Goal: Entertainment & Leisure: Consume media (video, audio)

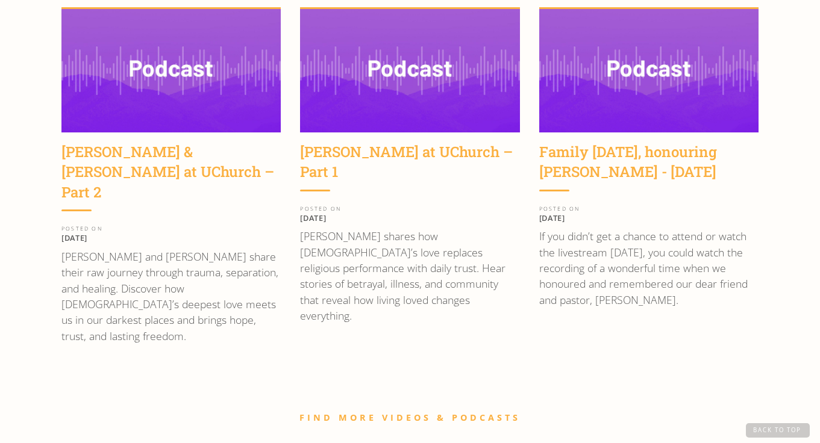
scroll to position [1634, 0]
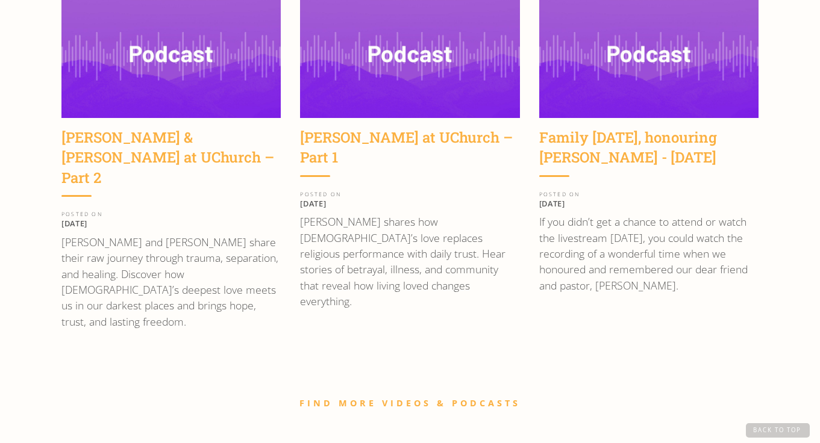
click at [470, 58] on img at bounding box center [409, 57] width 219 height 124
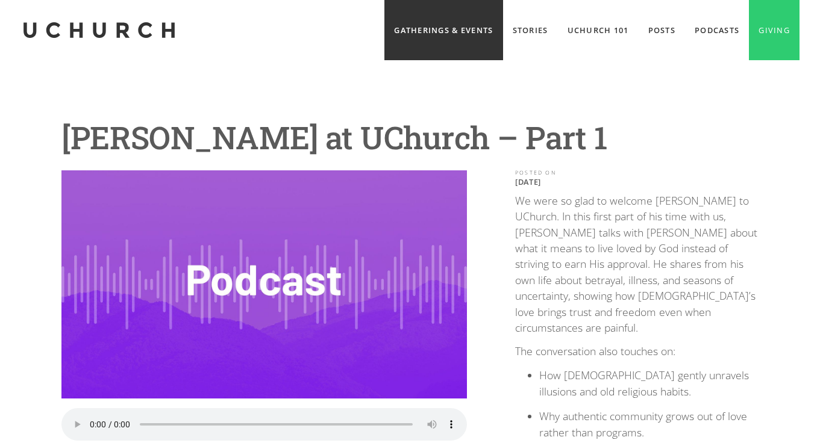
click at [465, 34] on link "Gatherings & Events" at bounding box center [443, 30] width 118 height 60
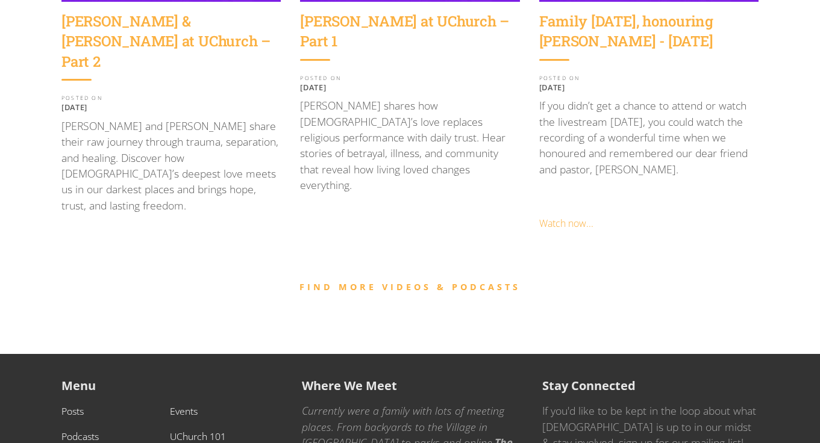
scroll to position [1308, 0]
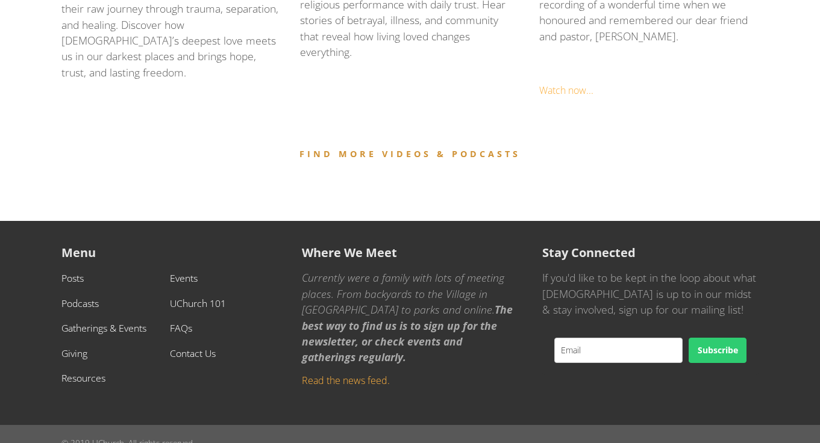
click at [457, 148] on link "FIND MORE VIDEOS & PODCASTS" at bounding box center [409, 153] width 221 height 11
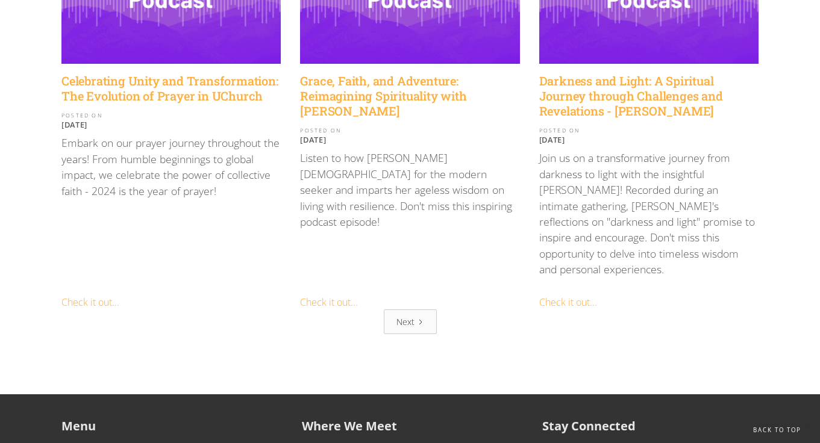
scroll to position [1452, 0]
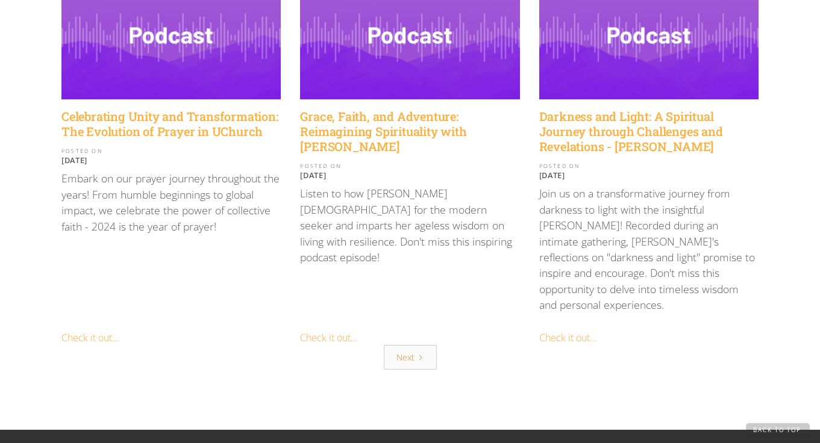
click at [412, 351] on div "Next" at bounding box center [405, 357] width 18 height 13
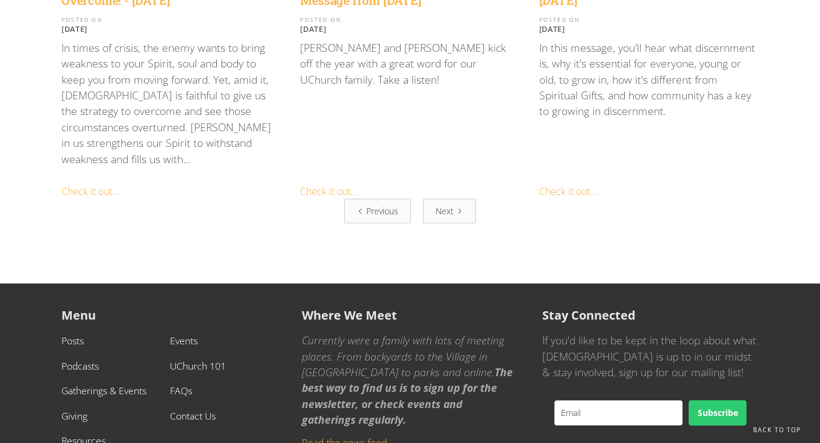
scroll to position [1586, 0]
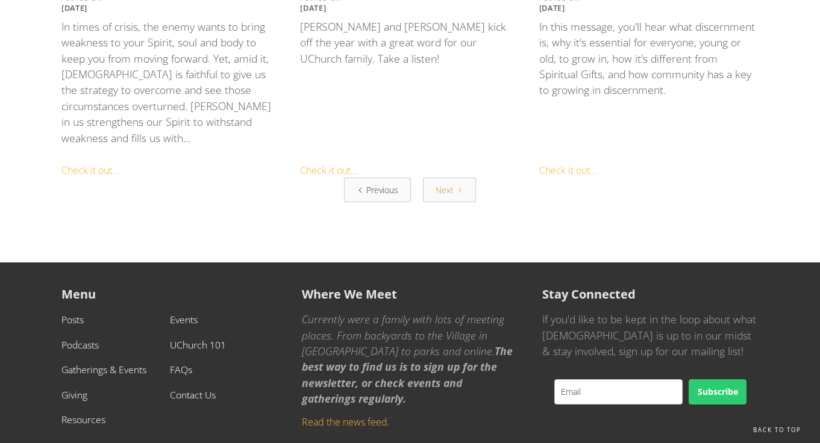
click at [454, 178] on link "Next" at bounding box center [449, 190] width 53 height 25
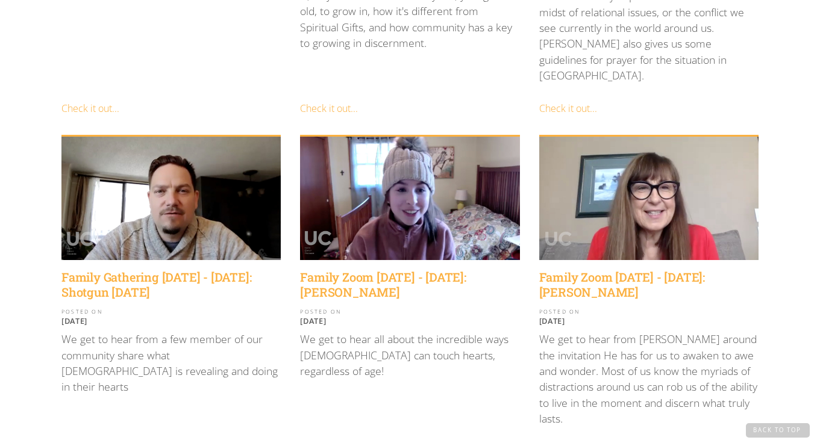
scroll to position [580, 0]
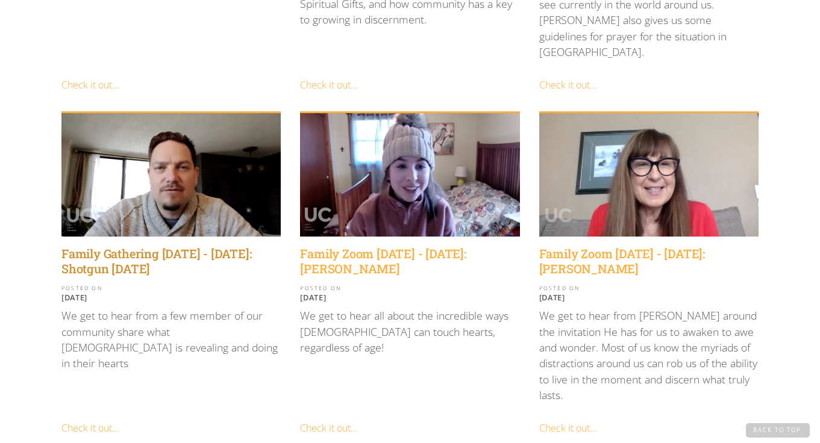
click at [195, 252] on h4 "Family Gathering Sunday - March 6th, 2022: Shotgun Sunday" at bounding box center [170, 261] width 219 height 30
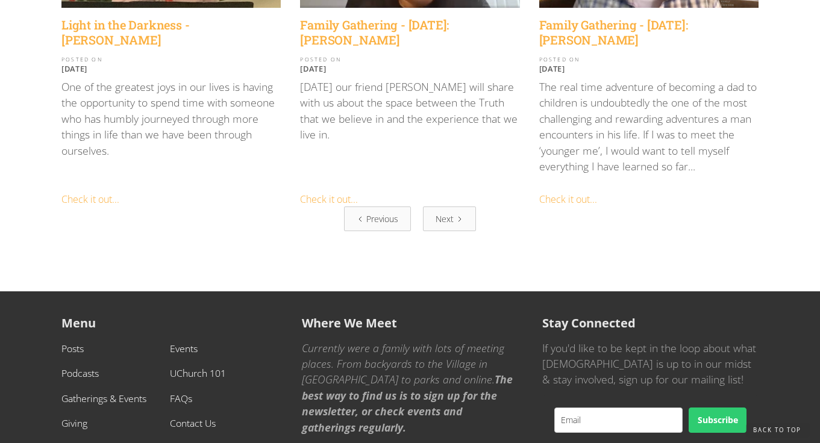
scroll to position [1587, 0]
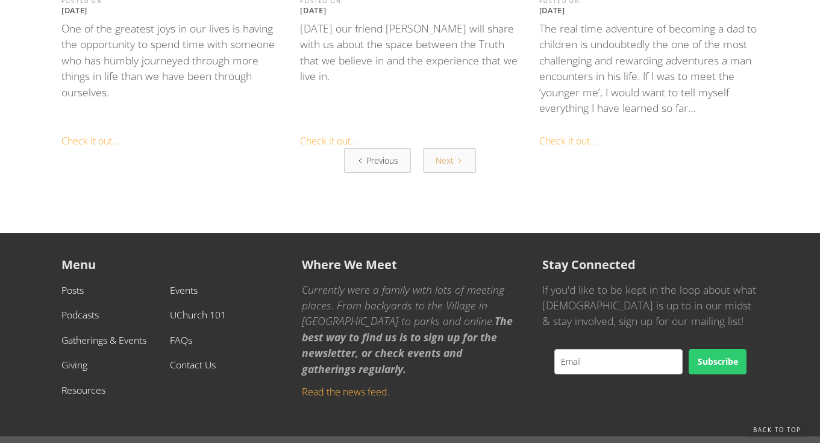
click at [460, 158] on icon "Next Page" at bounding box center [460, 160] width 2 height 5
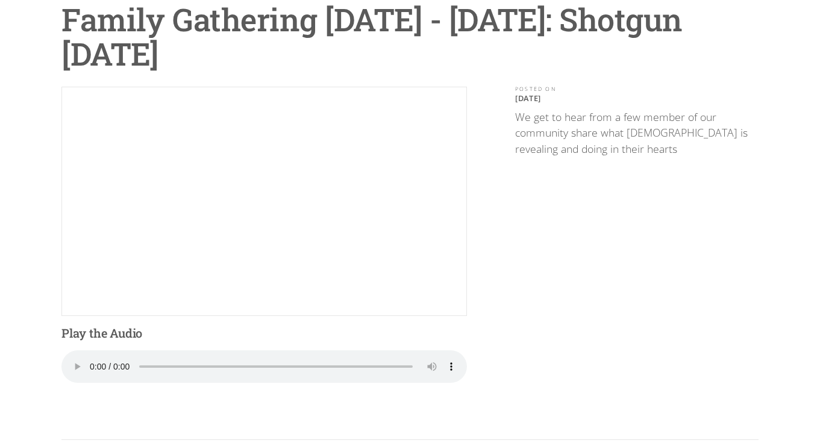
scroll to position [82, 0]
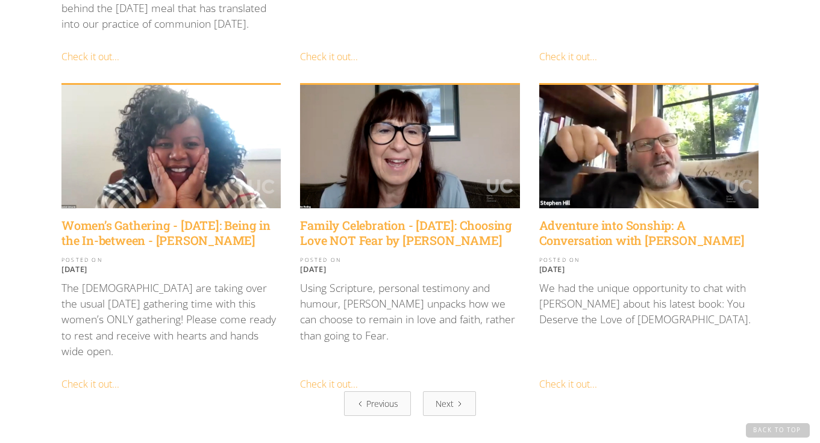
scroll to position [1288, 0]
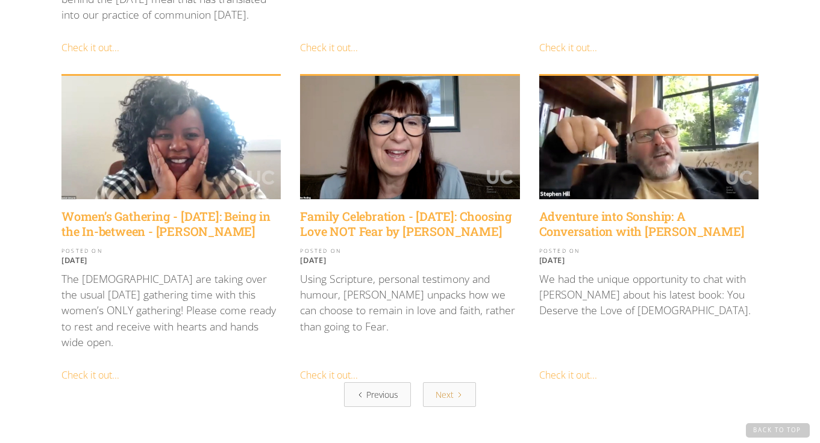
click at [442, 389] on div "Next" at bounding box center [445, 395] width 18 height 13
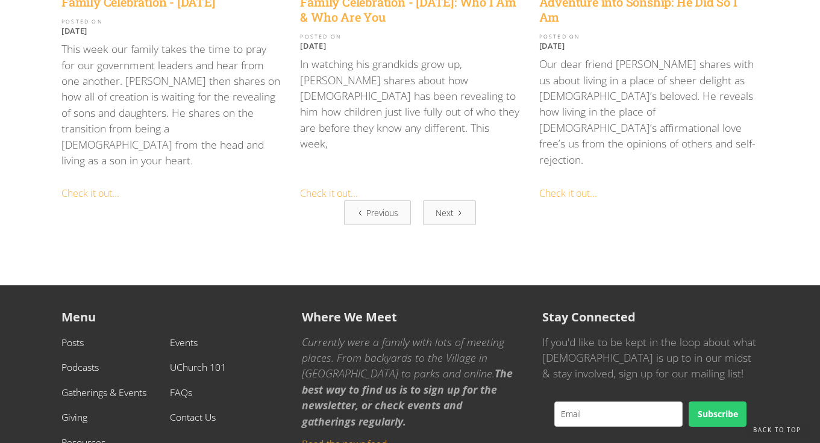
scroll to position [1556, 0]
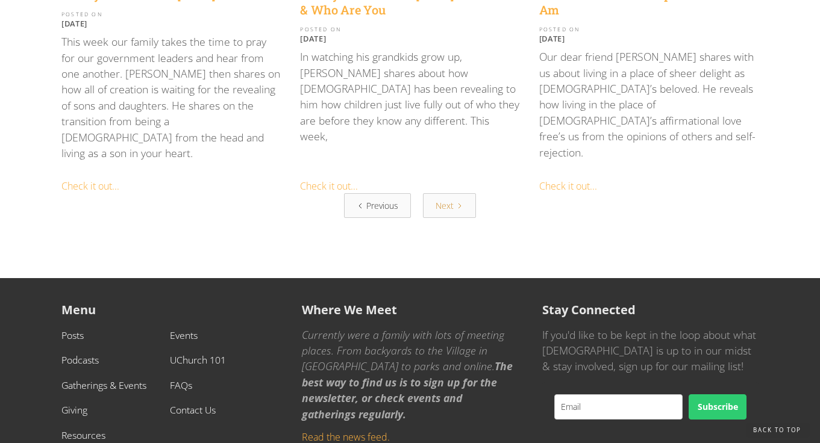
click at [451, 199] on div "Next" at bounding box center [445, 205] width 18 height 13
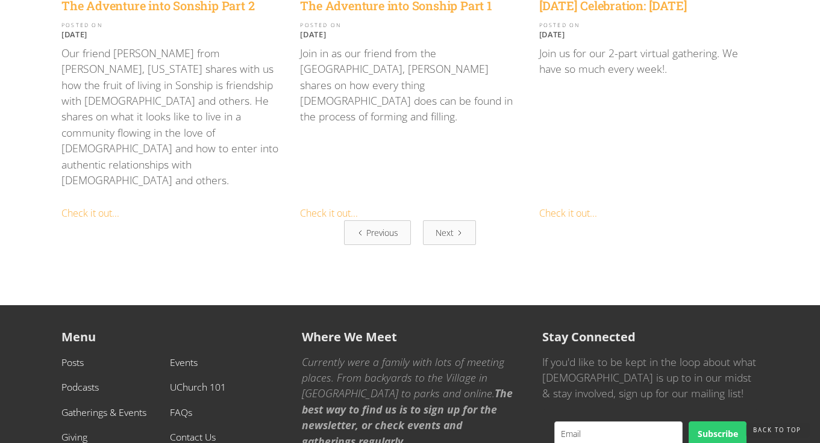
scroll to position [1590, 0]
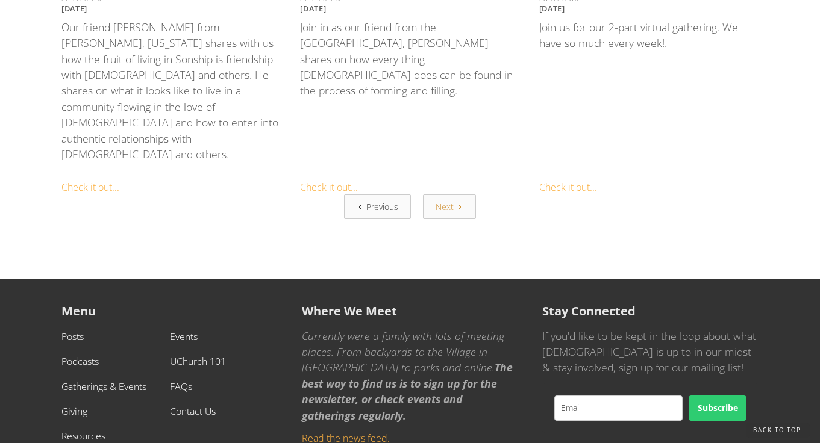
click at [458, 204] on icon "Next Page" at bounding box center [459, 207] width 7 height 7
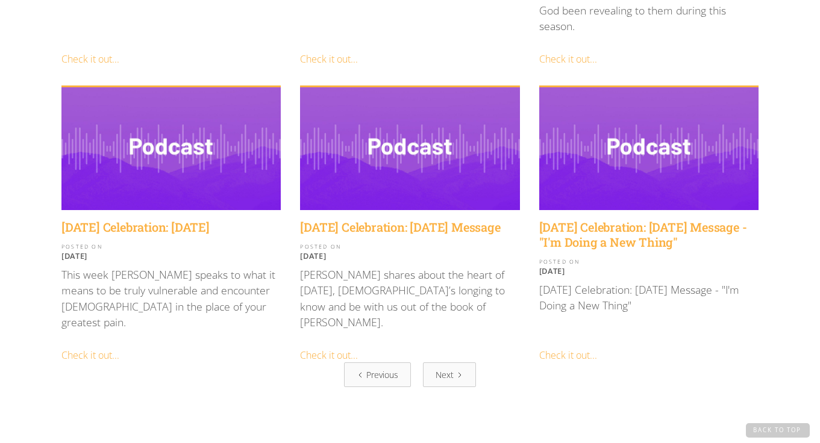
scroll to position [1089, 0]
